Goal: Task Accomplishment & Management: Use online tool/utility

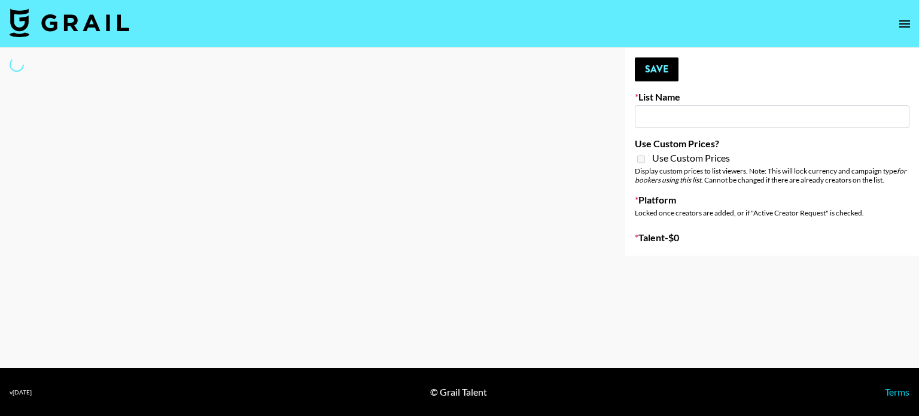
select select "Song"
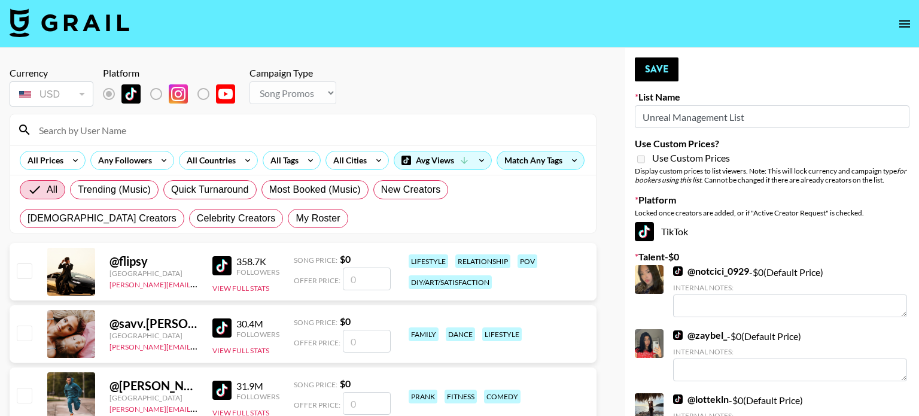
type input "Unreal Management List"
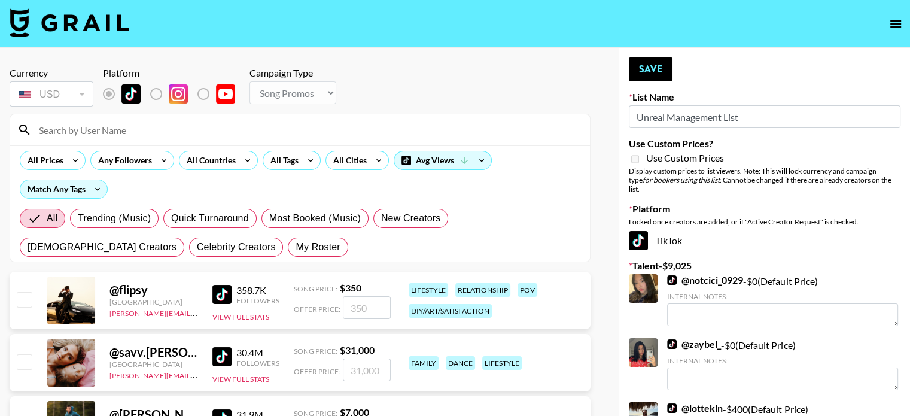
click at [162, 132] on input at bounding box center [307, 129] width 551 height 19
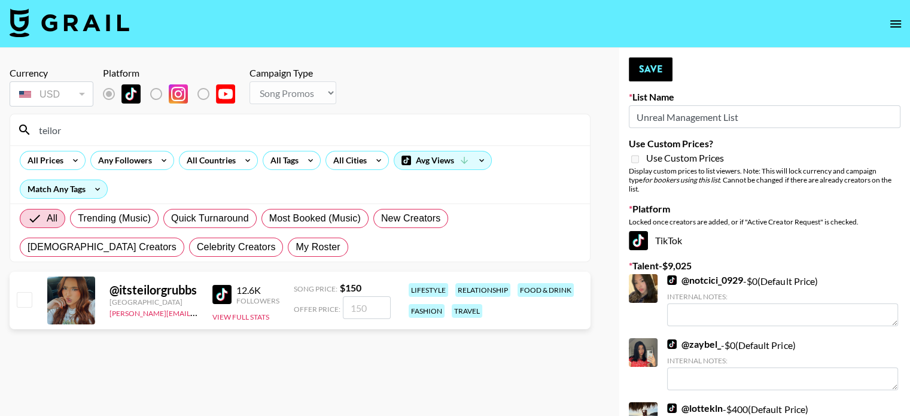
type input "teilor"
click at [26, 298] on input "checkbox" at bounding box center [24, 299] width 14 height 14
checkbox input "true"
type input "150"
click at [122, 134] on input "teilor" at bounding box center [307, 129] width 551 height 19
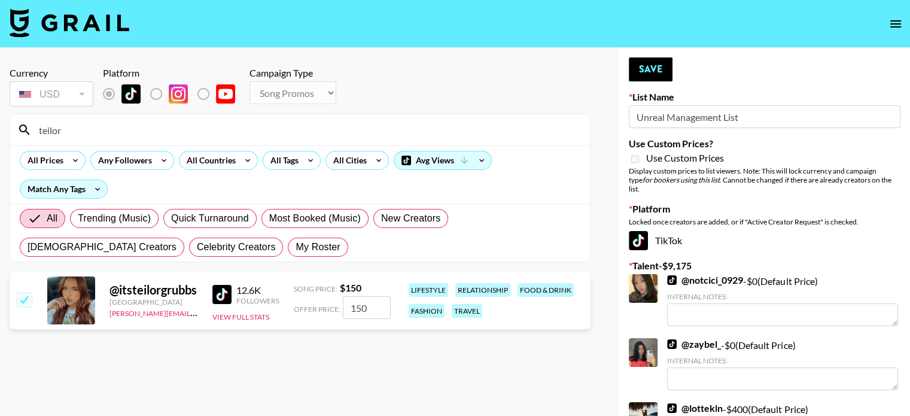
click at [122, 134] on input "teilor" at bounding box center [307, 129] width 551 height 19
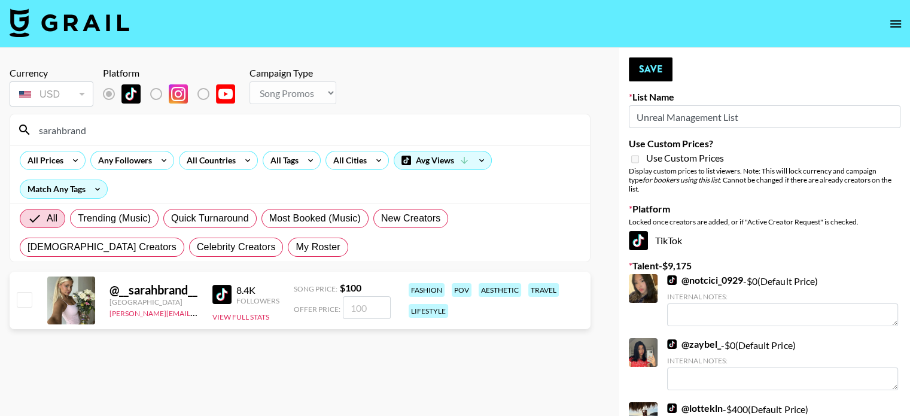
type input "sarahbrand"
click at [25, 301] on input "checkbox" at bounding box center [24, 299] width 14 height 14
checkbox input "true"
type input "100"
click at [117, 136] on input "sarahbrand" at bounding box center [307, 129] width 551 height 19
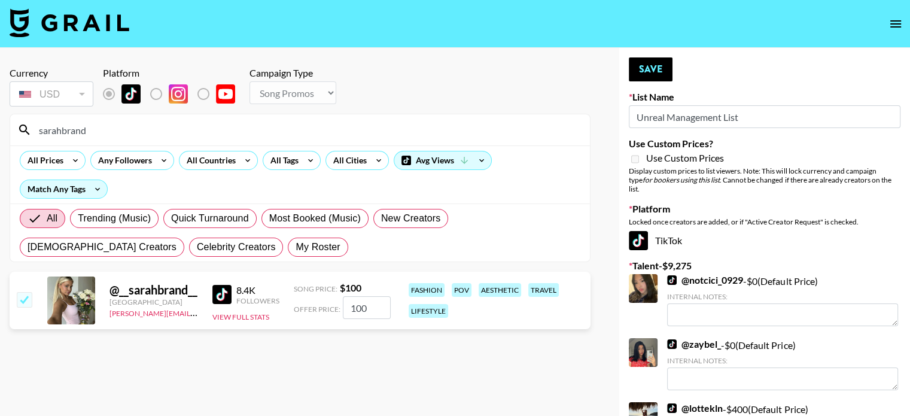
click at [117, 136] on input "sarahbrand" at bounding box center [307, 129] width 551 height 19
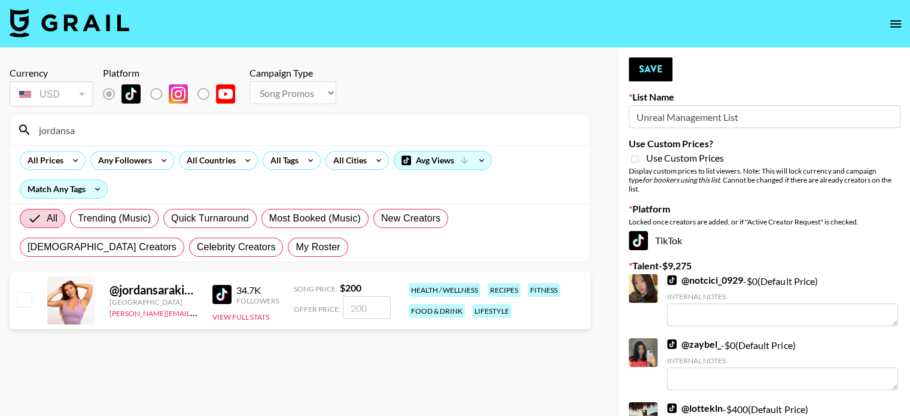
type input "jordansa"
click at [22, 301] on input "checkbox" at bounding box center [24, 299] width 14 height 14
checkbox input "true"
click at [359, 303] on input "200" at bounding box center [367, 307] width 48 height 23
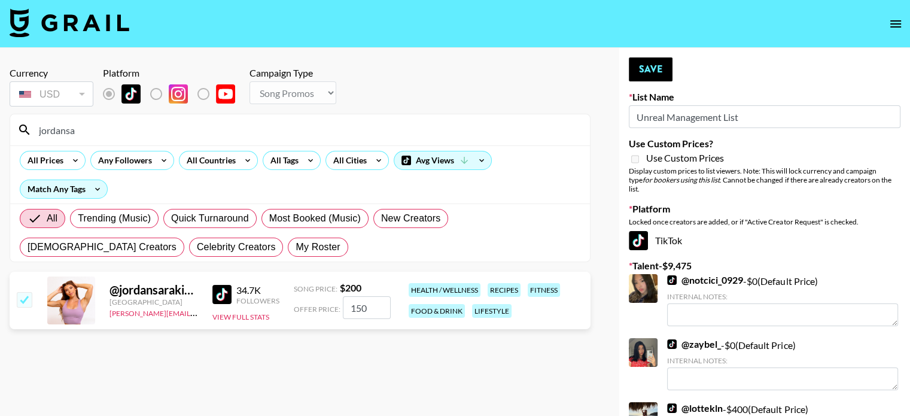
type input "150"
click at [376, 341] on section "Currency USD USD ​ Platform Campaign Type Choose Type... Song Promos Brand Prom…" at bounding box center [300, 217] width 581 height 320
